Goal: Find contact information: Find contact information

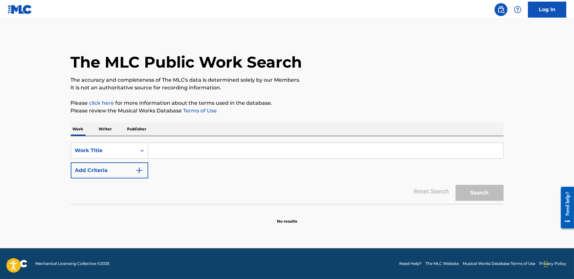
click at [273, 145] on input "Search Form" at bounding box center [325, 150] width 355 height 15
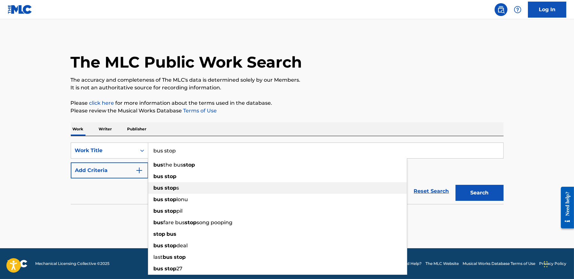
type input "bus stop"
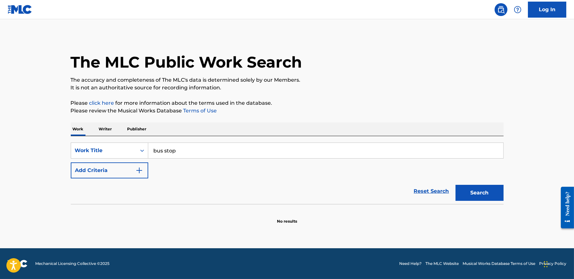
click at [129, 173] on button "Add Criteria" at bounding box center [110, 170] width 78 height 16
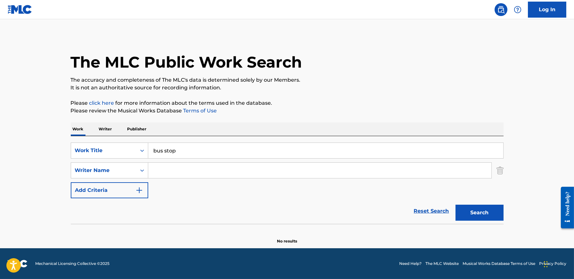
click at [170, 172] on input "Search Form" at bounding box center [319, 170] width 343 height 15
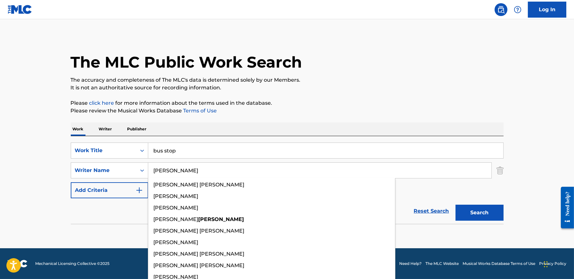
click at [456, 205] on button "Search" at bounding box center [480, 213] width 48 height 16
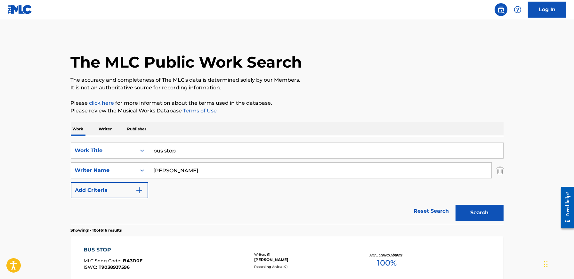
click at [207, 169] on input "[PERSON_NAME]" at bounding box center [319, 170] width 343 height 15
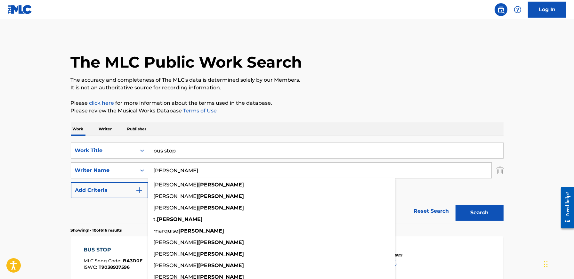
type input "[PERSON_NAME]"
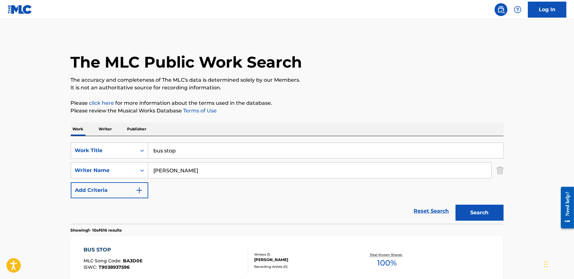
click at [459, 215] on button "Search" at bounding box center [480, 213] width 48 height 16
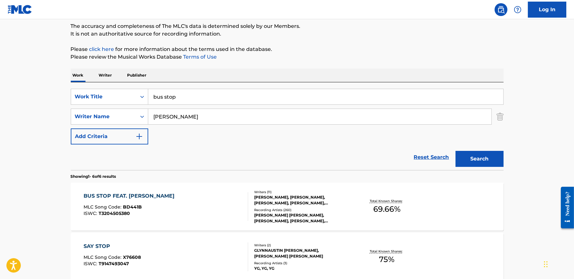
scroll to position [89, 0]
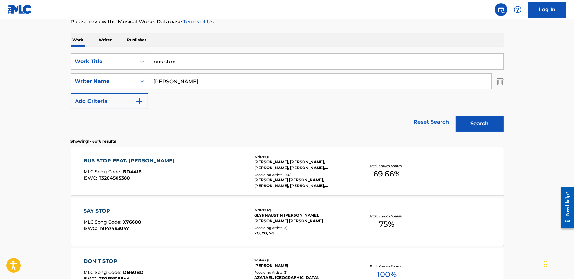
click at [135, 161] on div "BUS STOP FEAT. [PERSON_NAME]" at bounding box center [131, 161] width 94 height 8
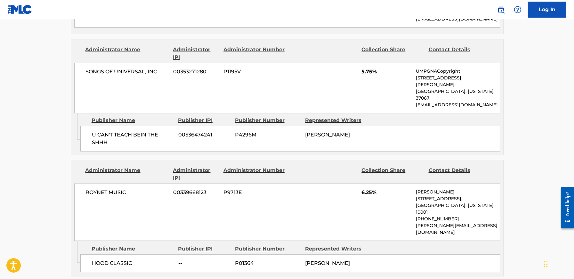
scroll to position [488, 0]
click at [435, 222] on p "[PERSON_NAME][EMAIL_ADDRESS][DOMAIN_NAME]" at bounding box center [458, 228] width 84 height 13
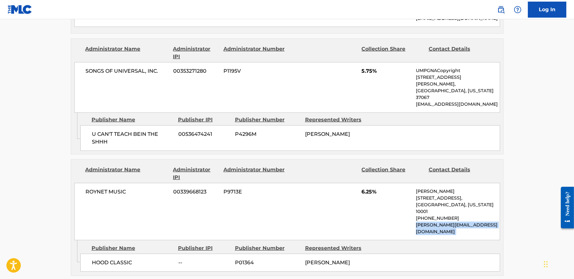
click at [435, 222] on p "[PERSON_NAME][EMAIL_ADDRESS][DOMAIN_NAME]" at bounding box center [458, 228] width 84 height 13
copy div "[PERSON_NAME][EMAIL_ADDRESS][DOMAIN_NAME] Admin Original Publisher Connecting L…"
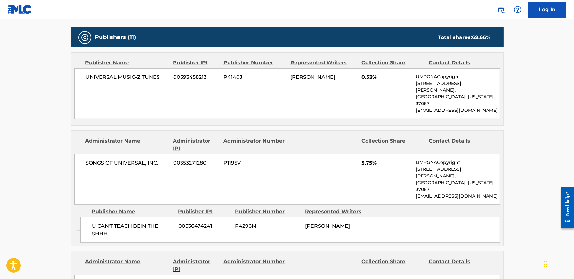
scroll to position [399, 0]
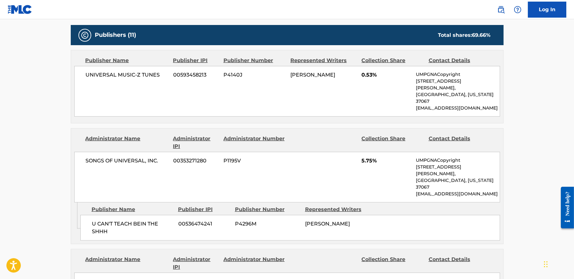
scroll to position [89, 0]
